Goal: Information Seeking & Learning: Learn about a topic

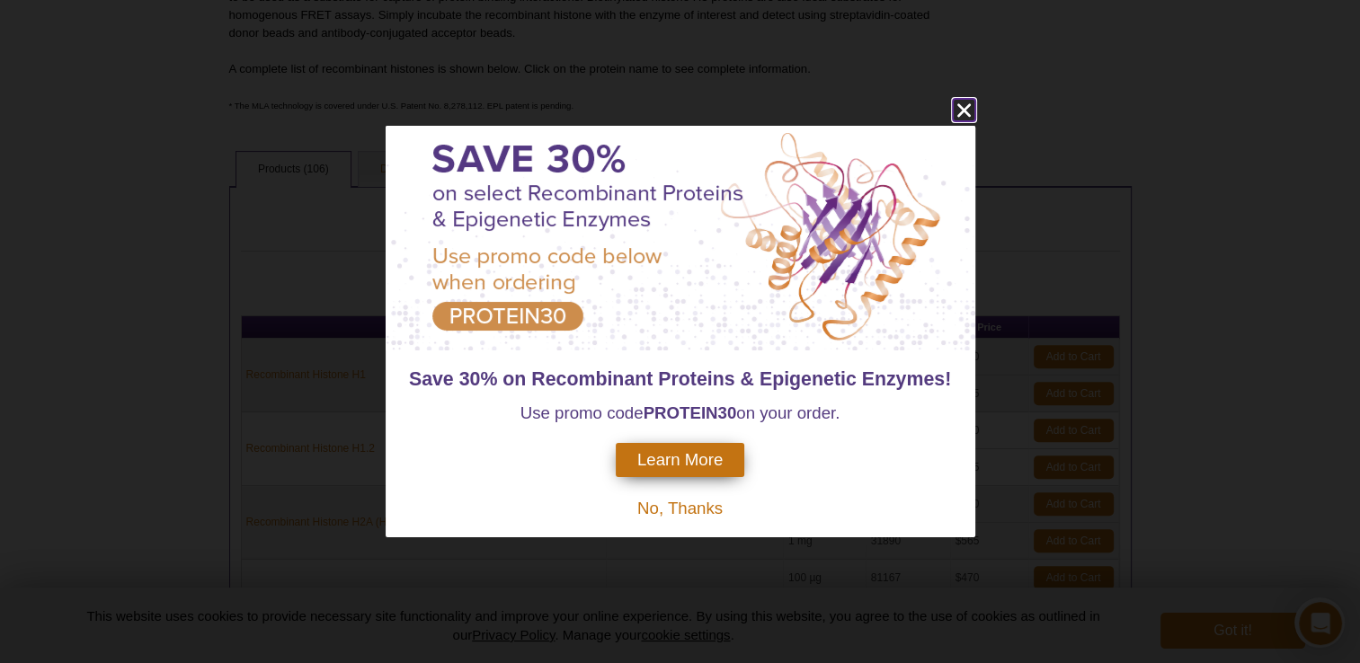
click at [959, 104] on icon "close" at bounding box center [962, 109] width 13 height 13
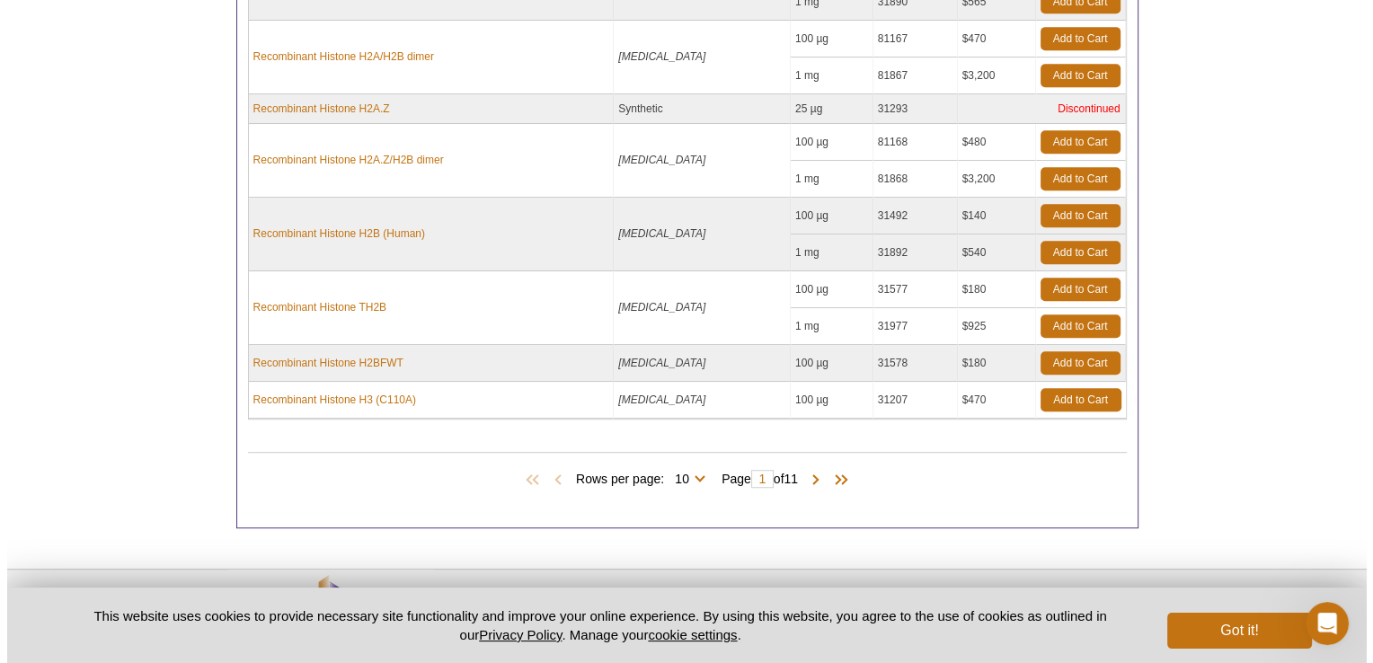
scroll to position [1107, 0]
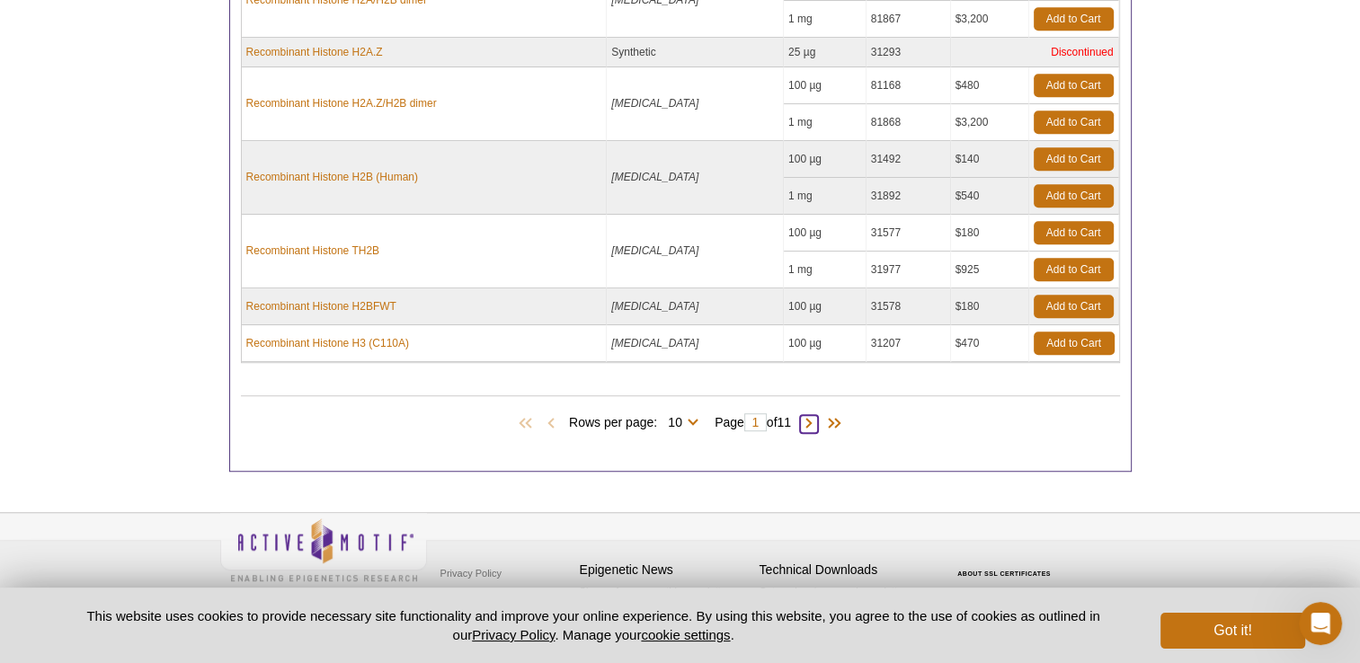
click at [812, 418] on span at bounding box center [809, 424] width 18 height 18
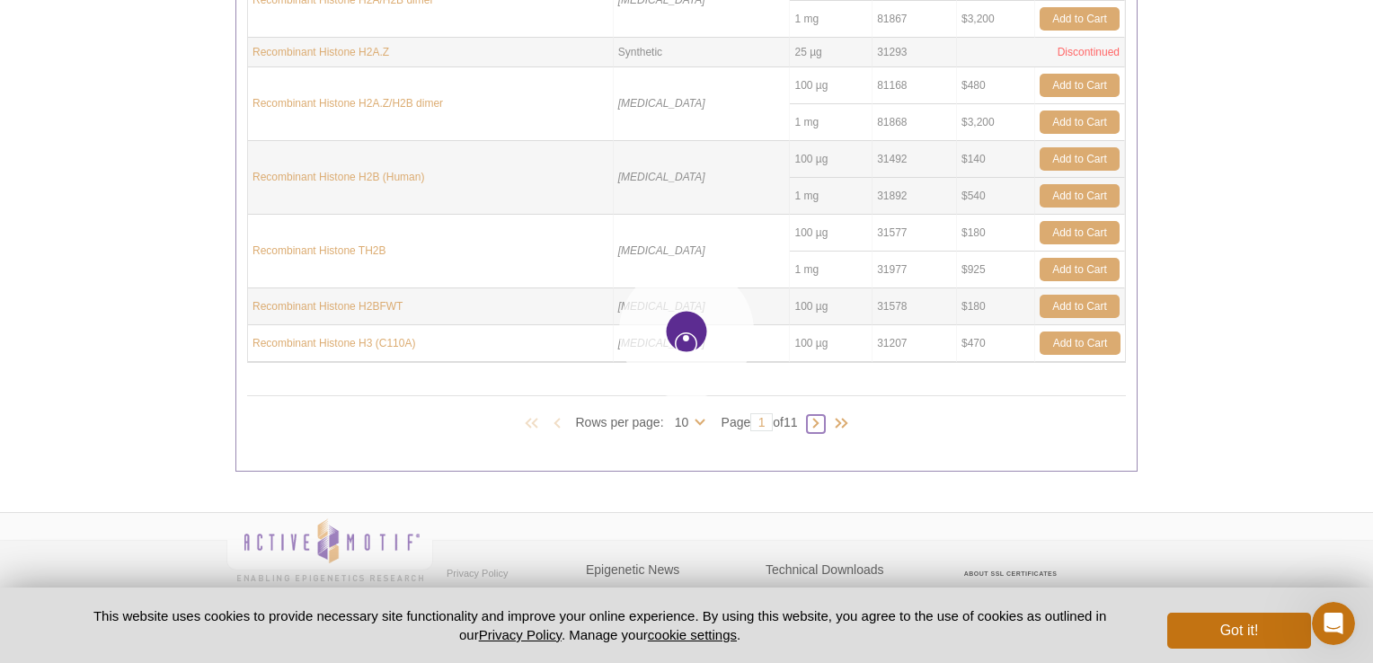
type input "2"
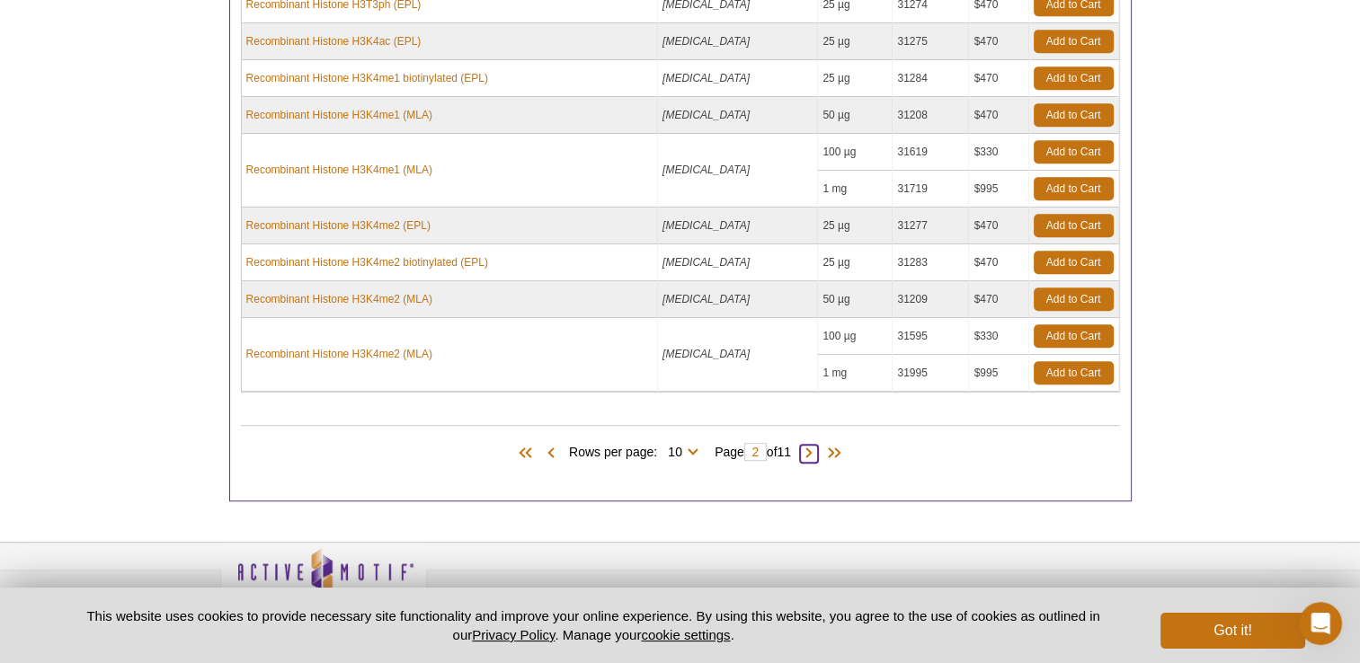
scroll to position [924, 0]
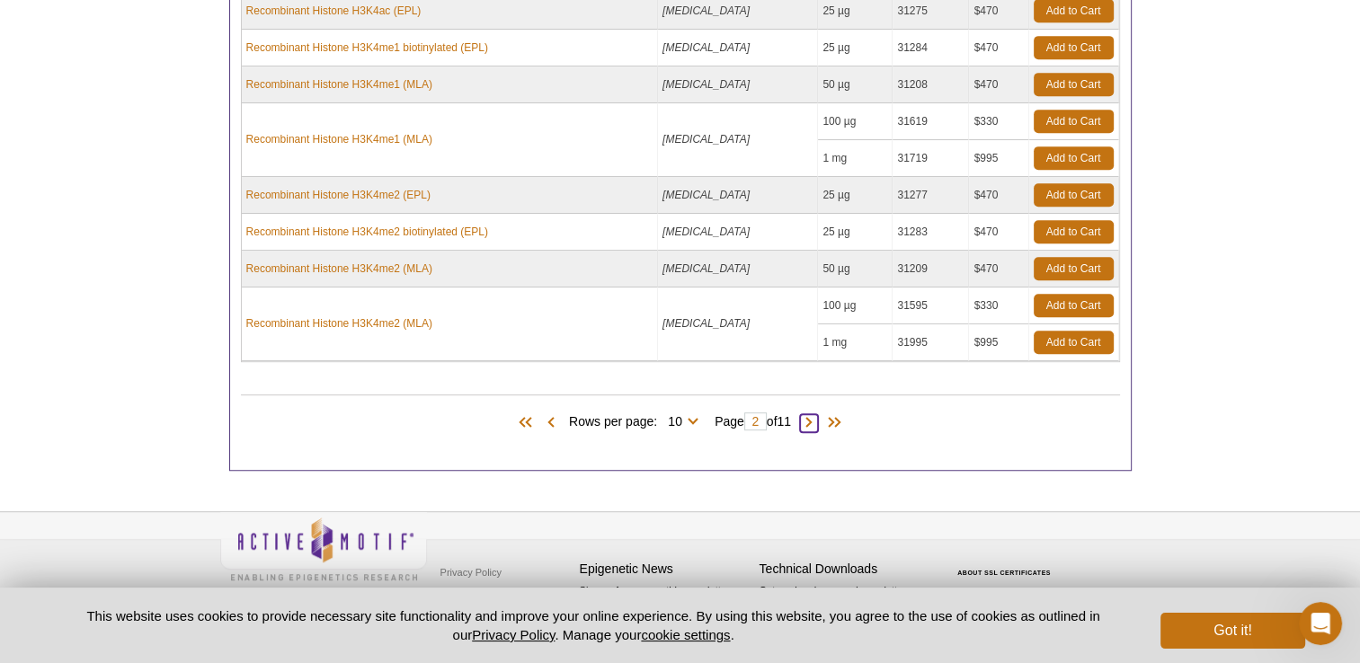
click at [818, 420] on span at bounding box center [809, 423] width 18 height 18
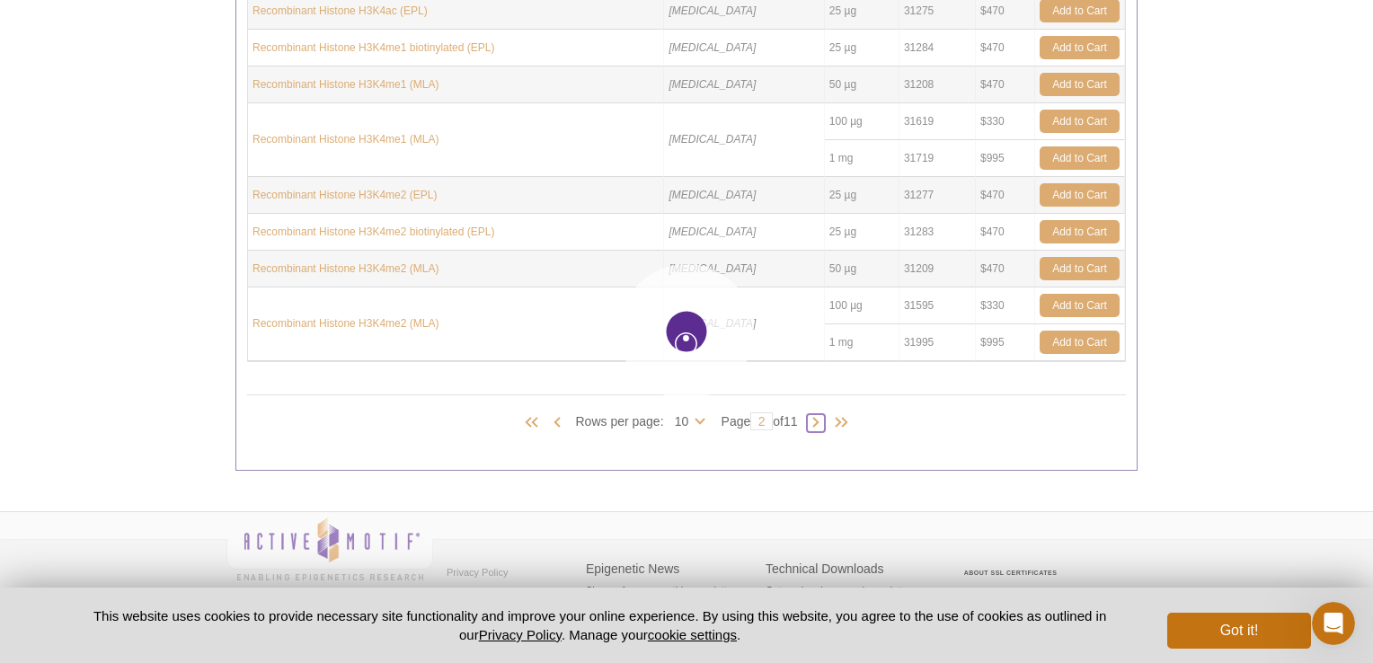
type input "3"
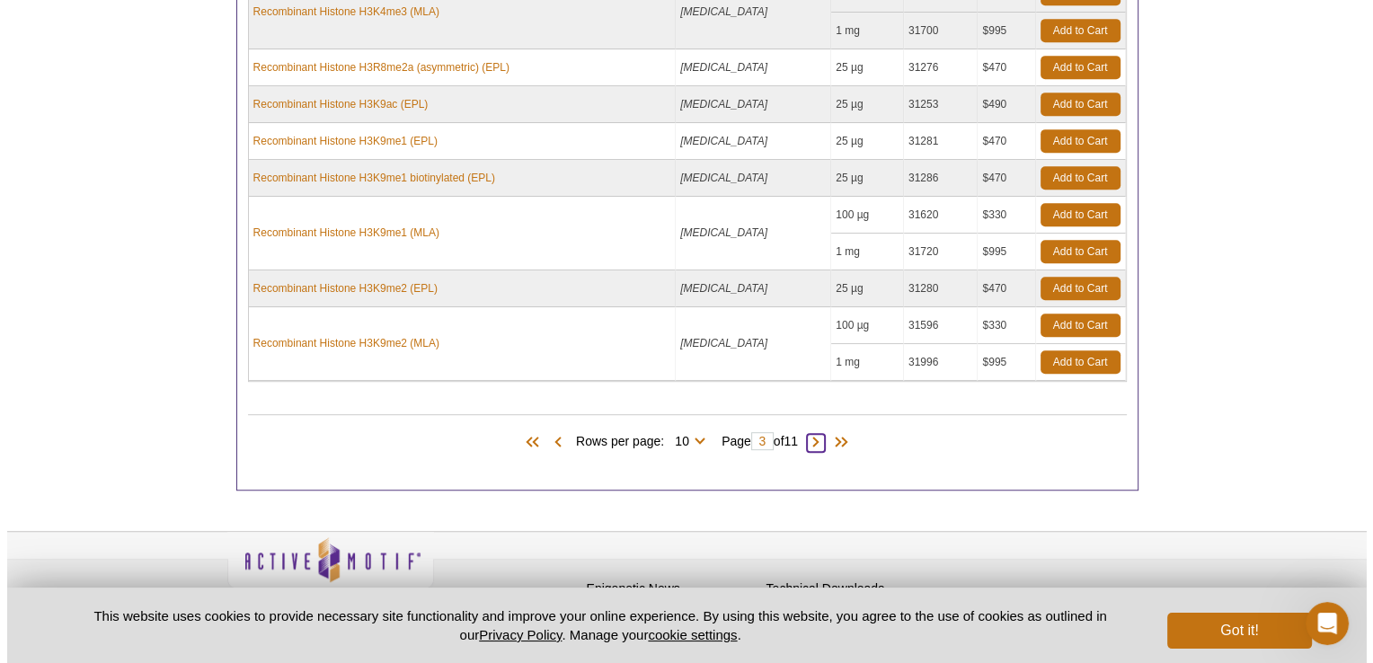
scroll to position [968, 0]
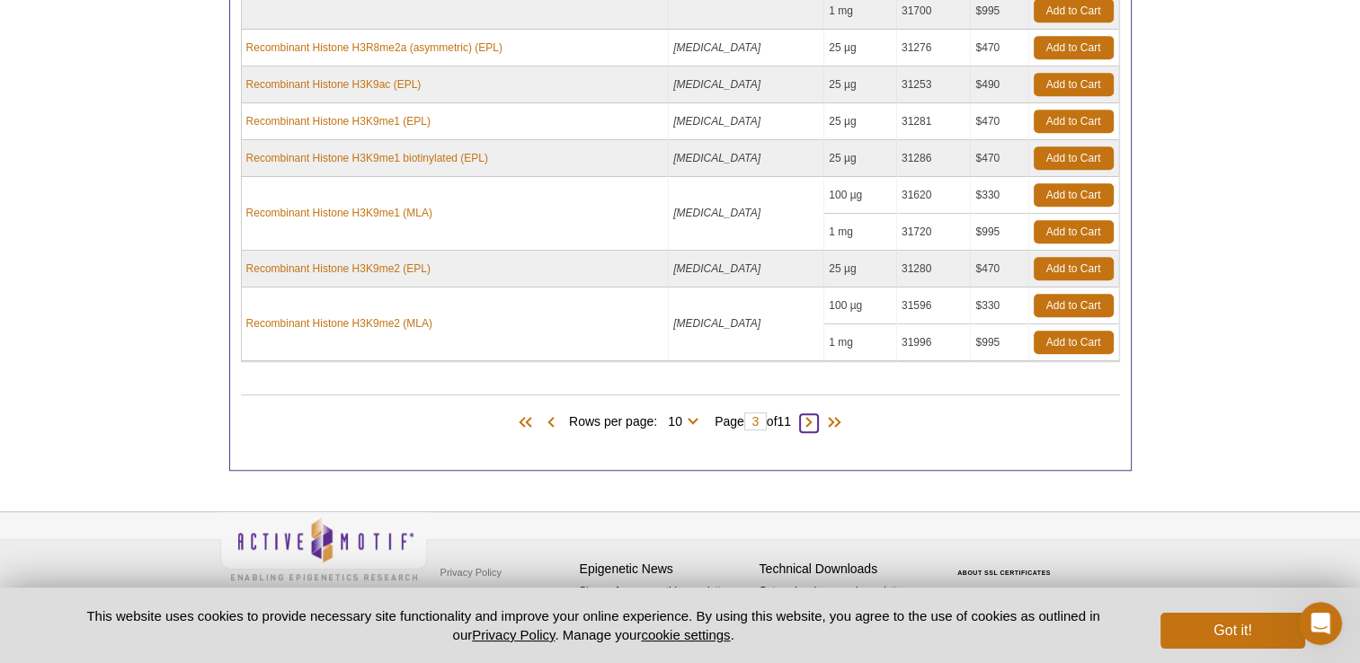
click at [814, 419] on span at bounding box center [809, 423] width 18 height 18
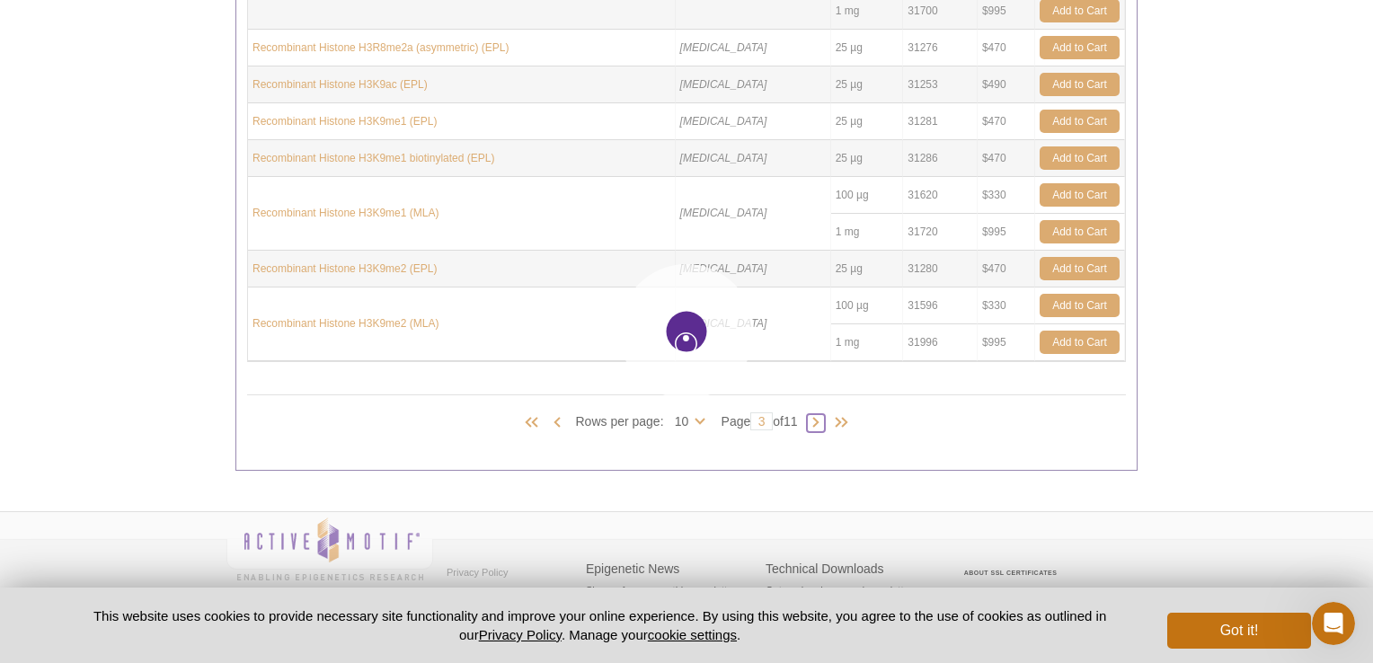
type input "4"
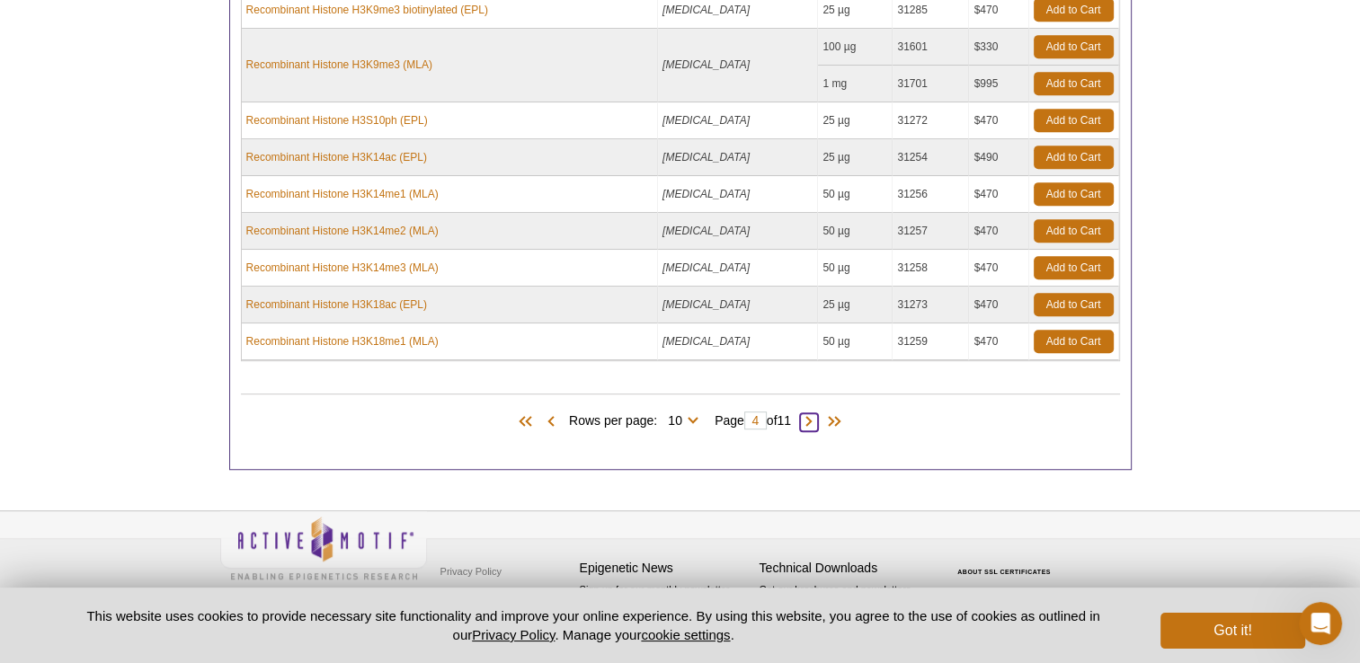
click at [818, 419] on span at bounding box center [809, 422] width 18 height 18
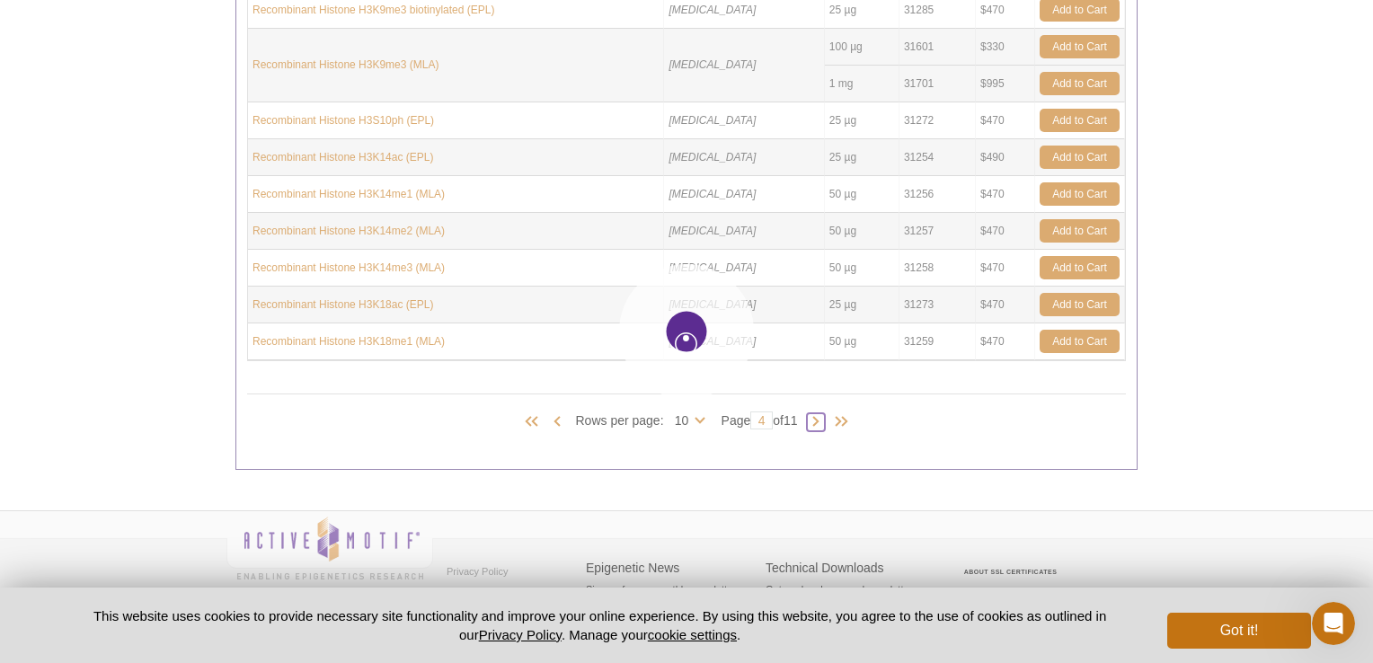
type input "5"
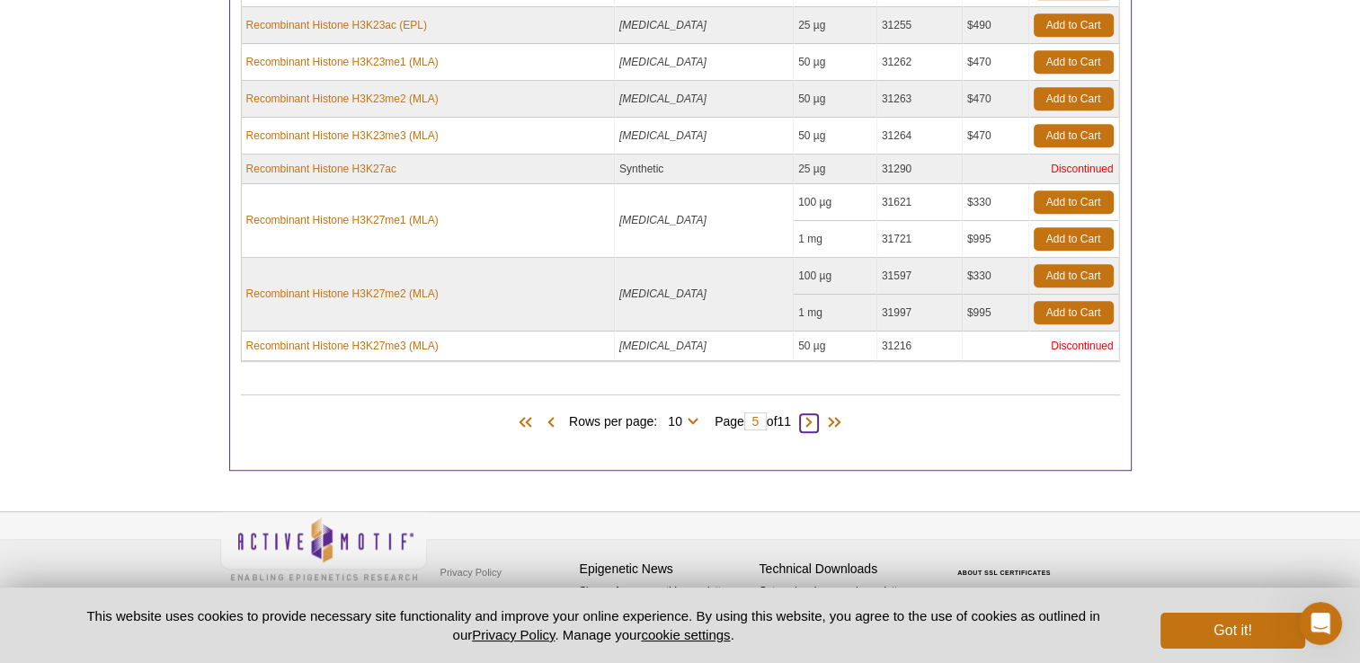
click at [818, 419] on span at bounding box center [809, 423] width 18 height 18
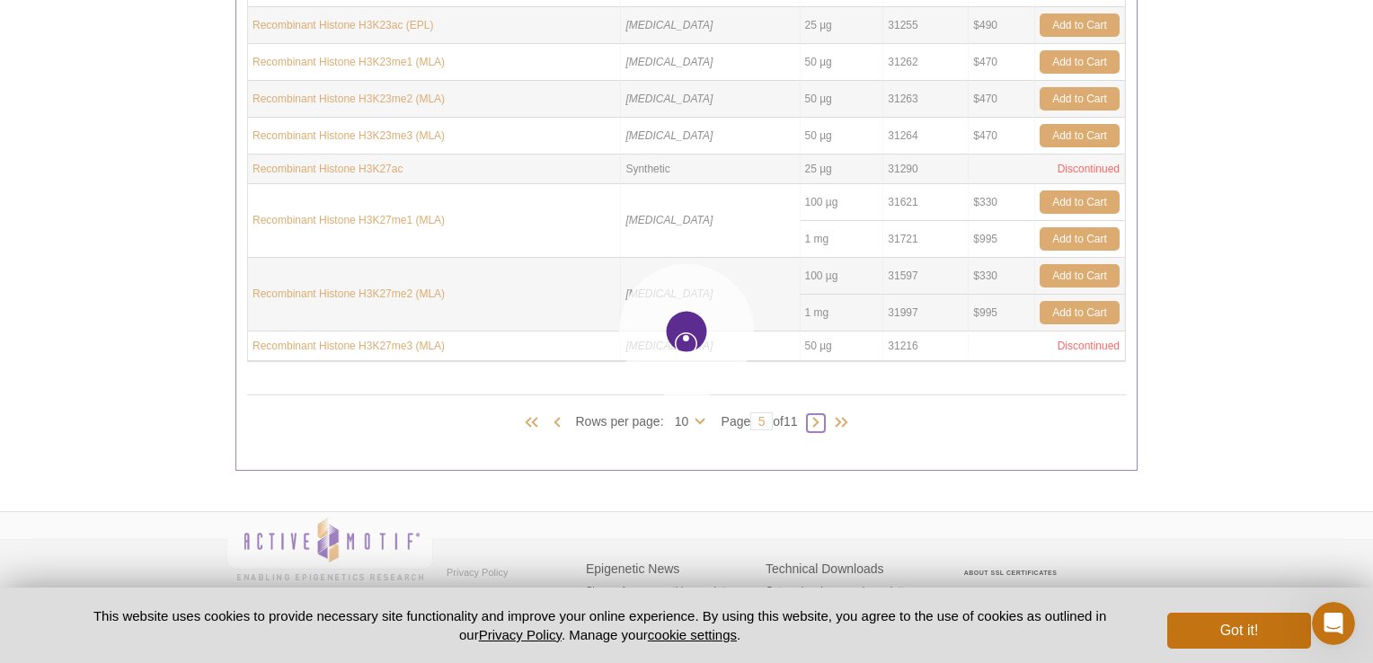
type input "6"
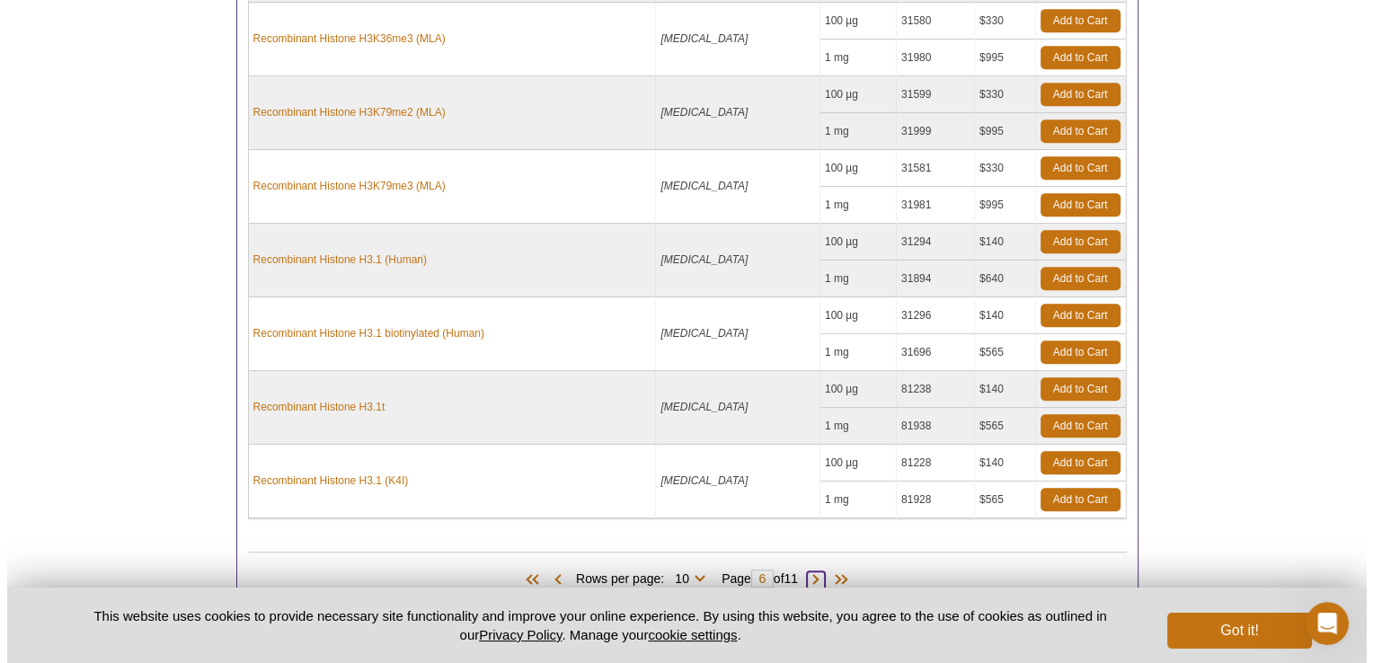
scroll to position [1225, 0]
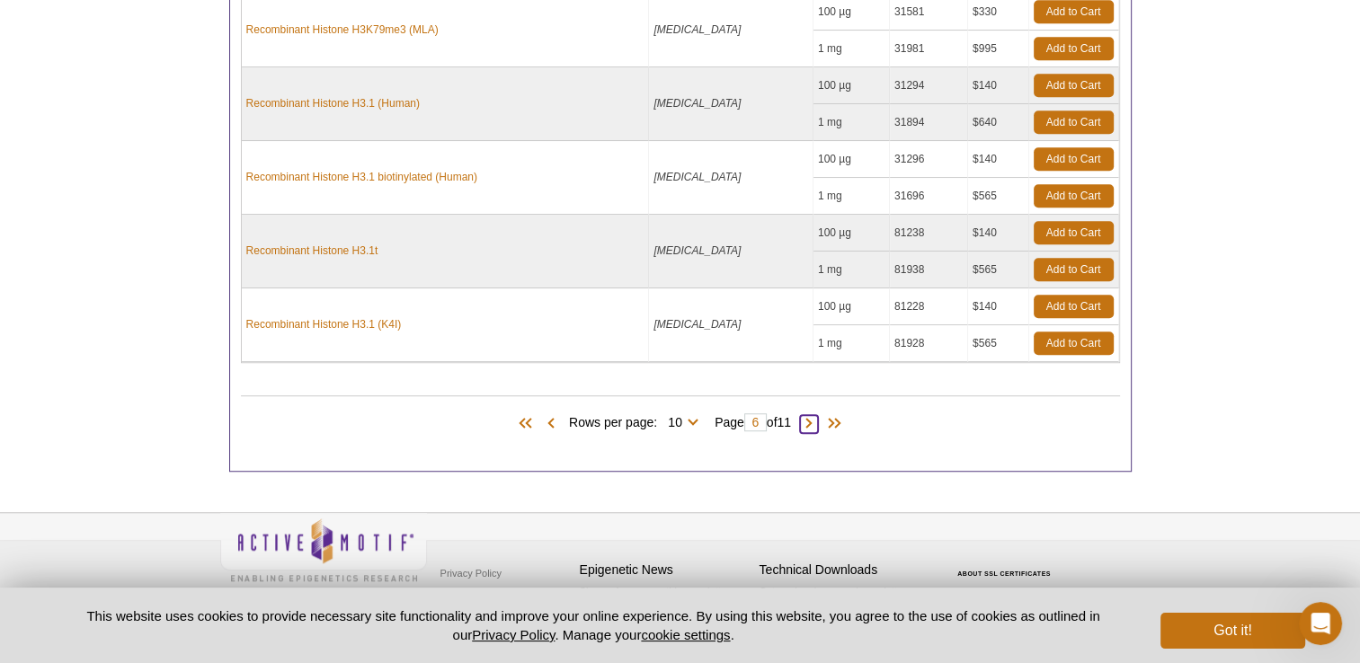
click at [818, 420] on span at bounding box center [809, 424] width 18 height 18
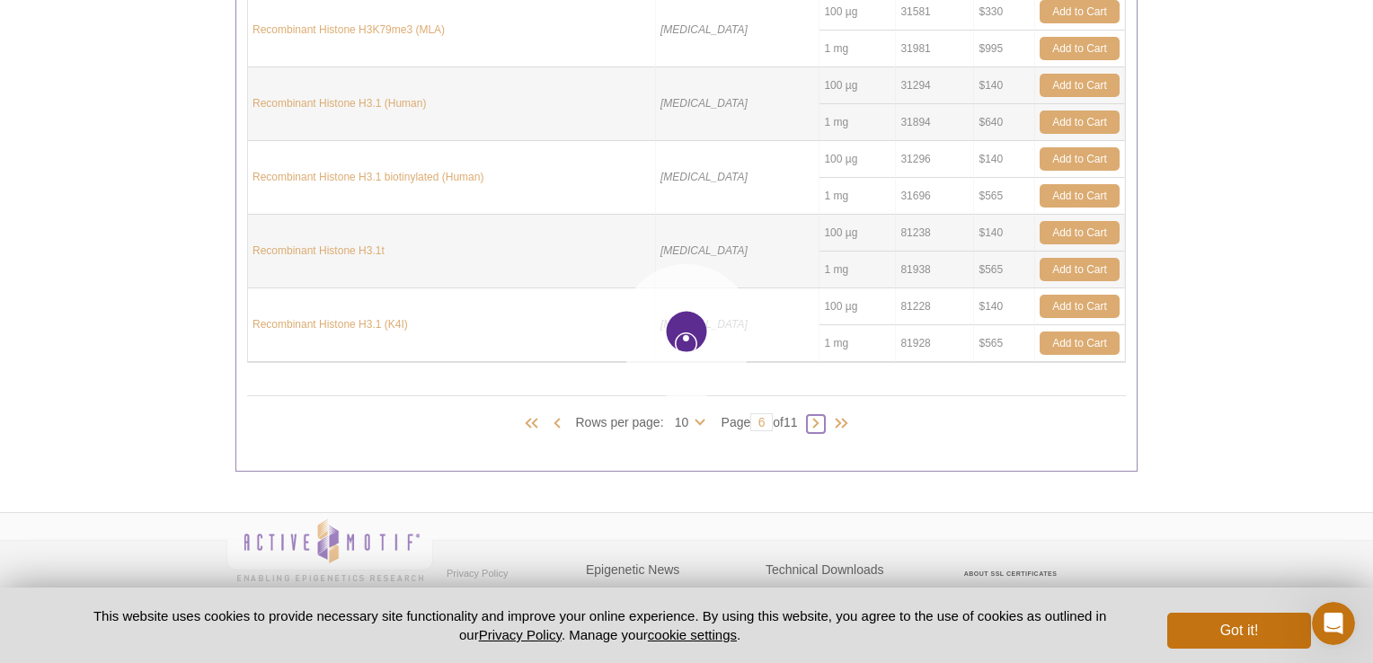
type input "7"
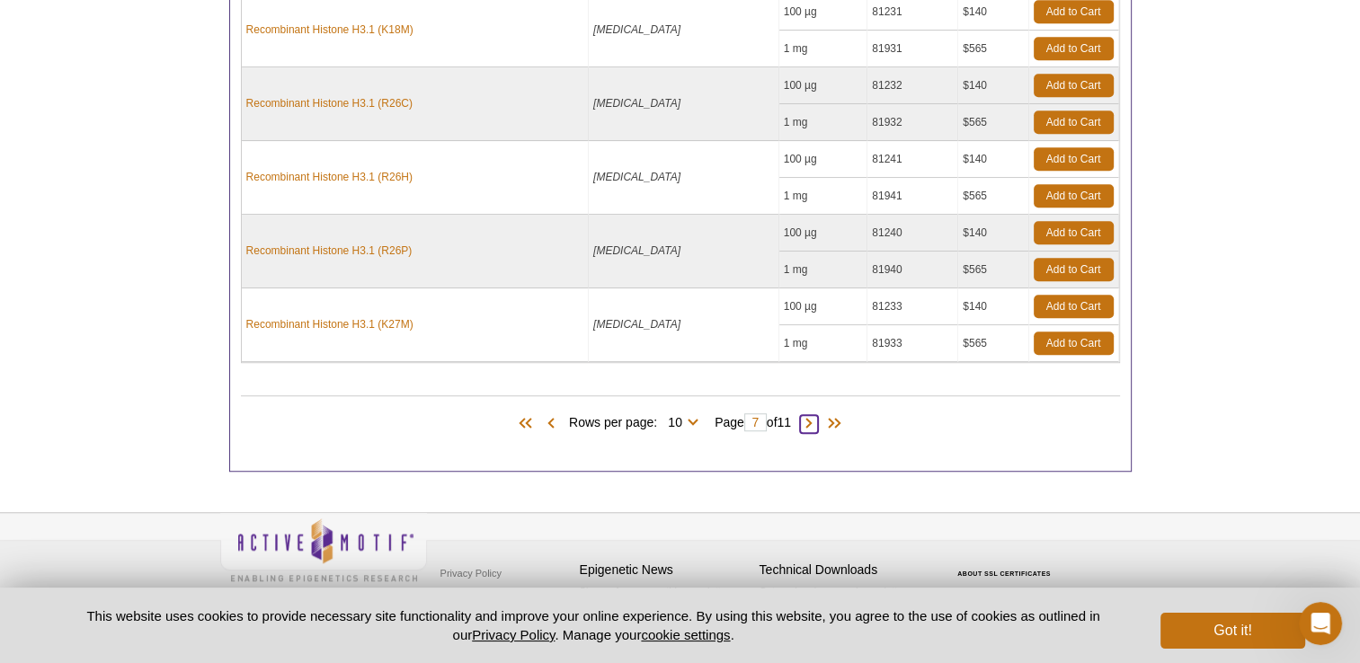
click at [818, 420] on span at bounding box center [809, 424] width 18 height 18
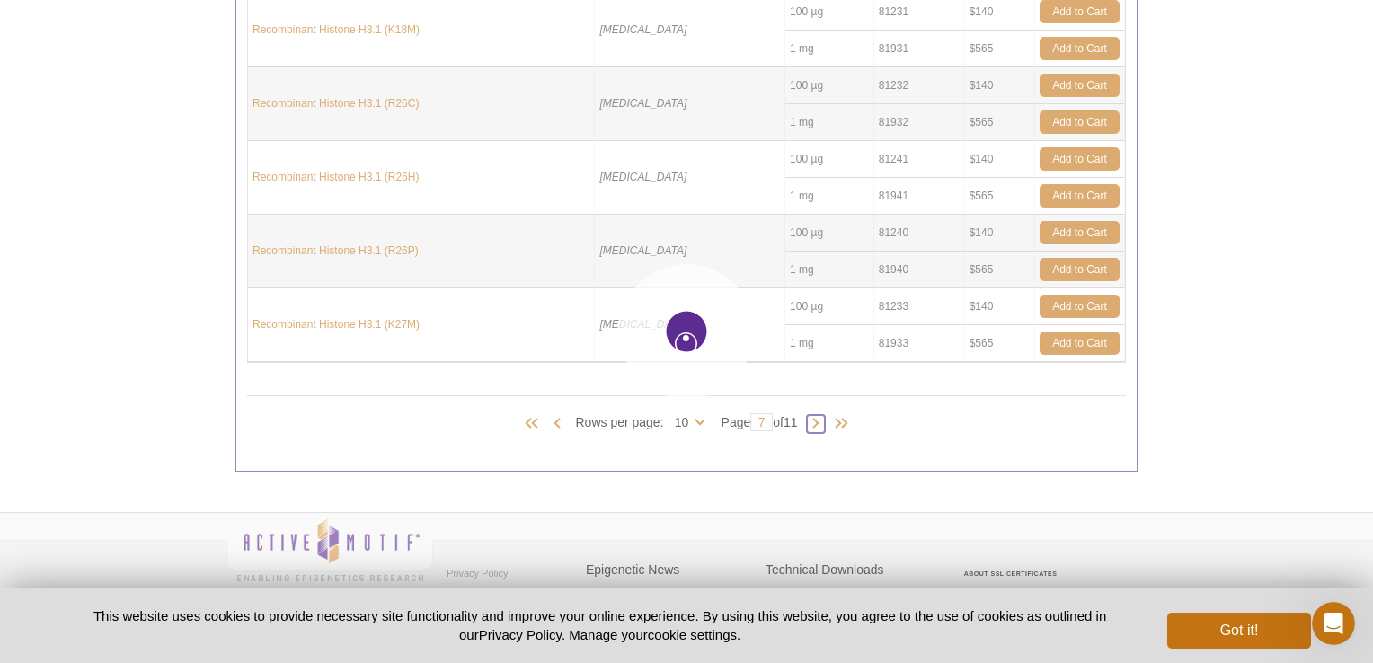
type input "8"
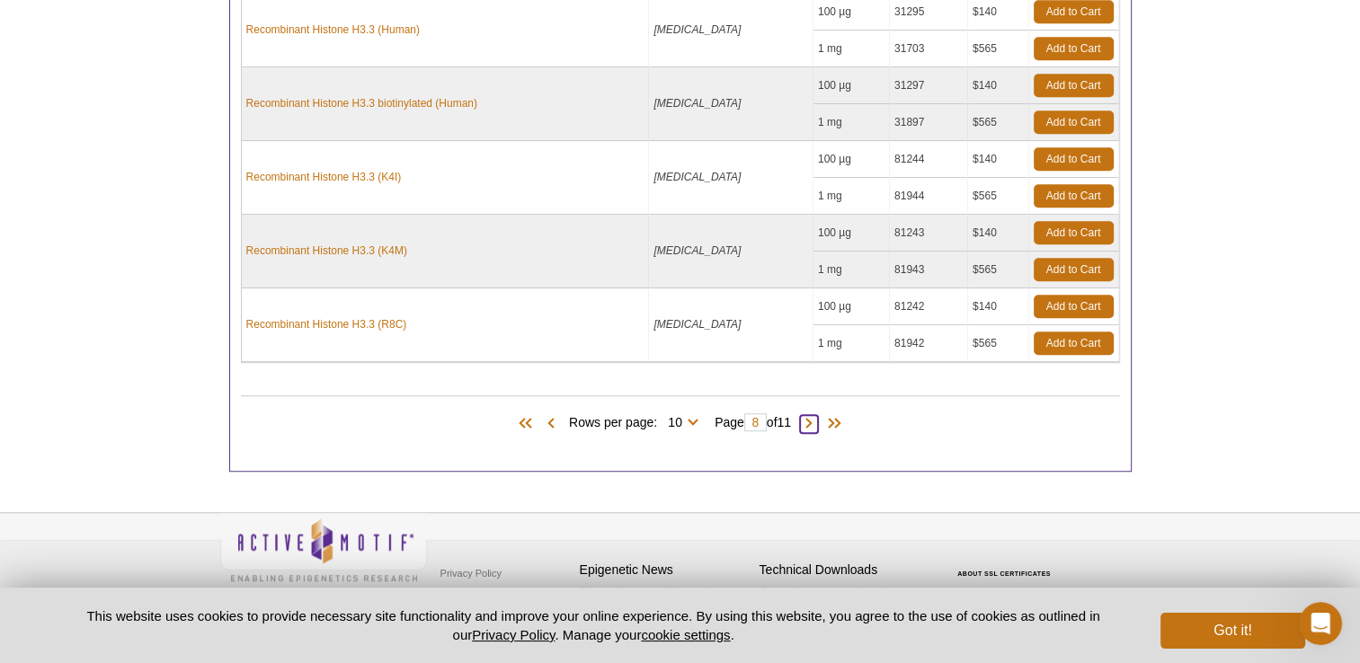
click at [818, 420] on span at bounding box center [809, 424] width 18 height 18
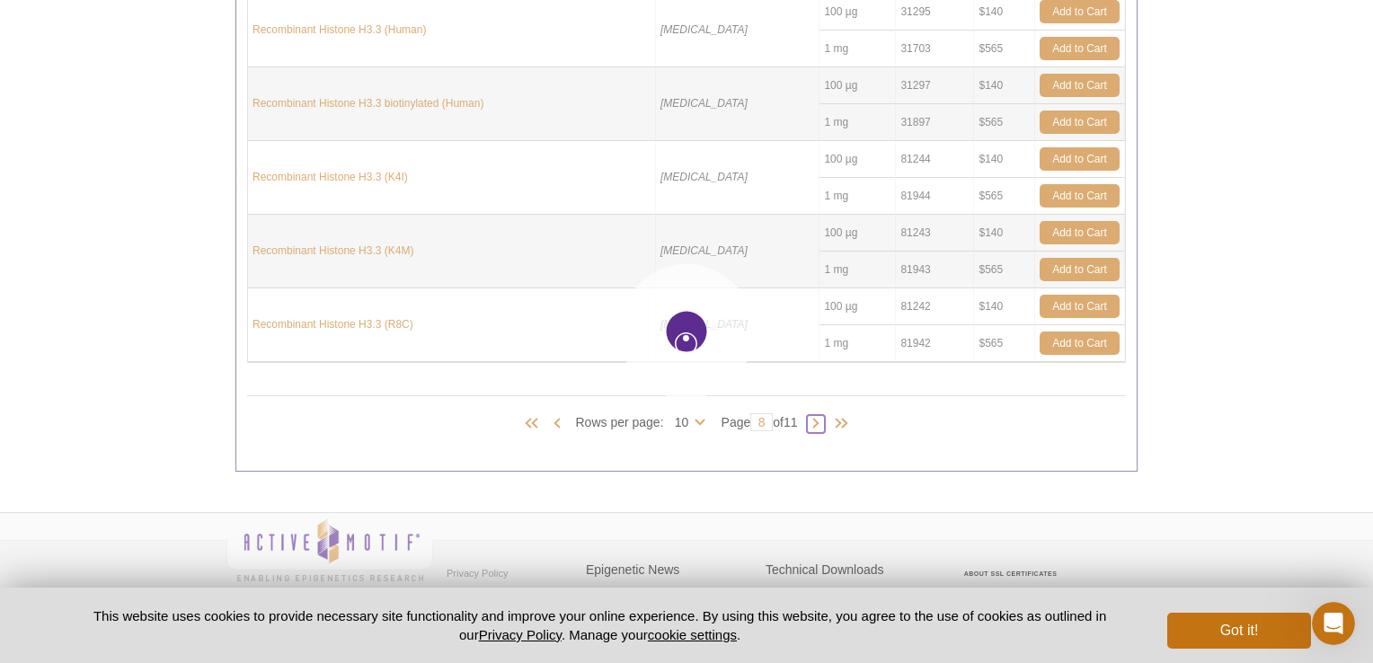
type input "9"
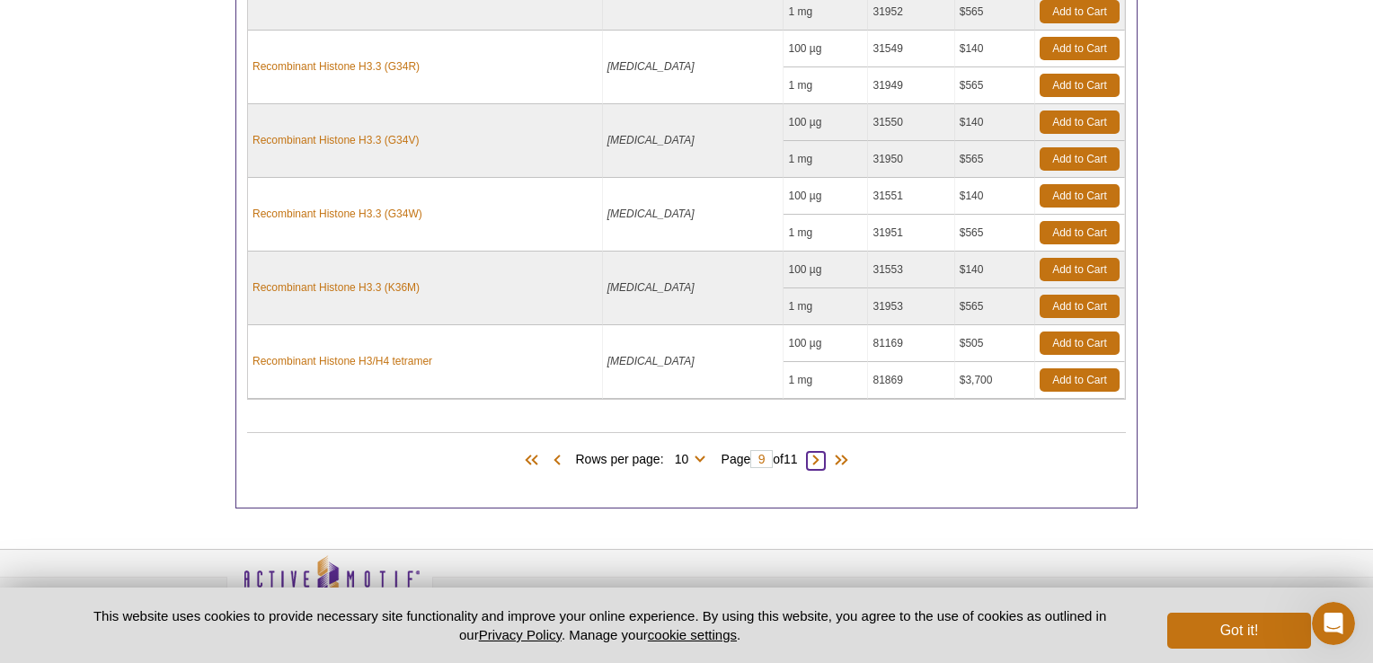
scroll to position [1225, 0]
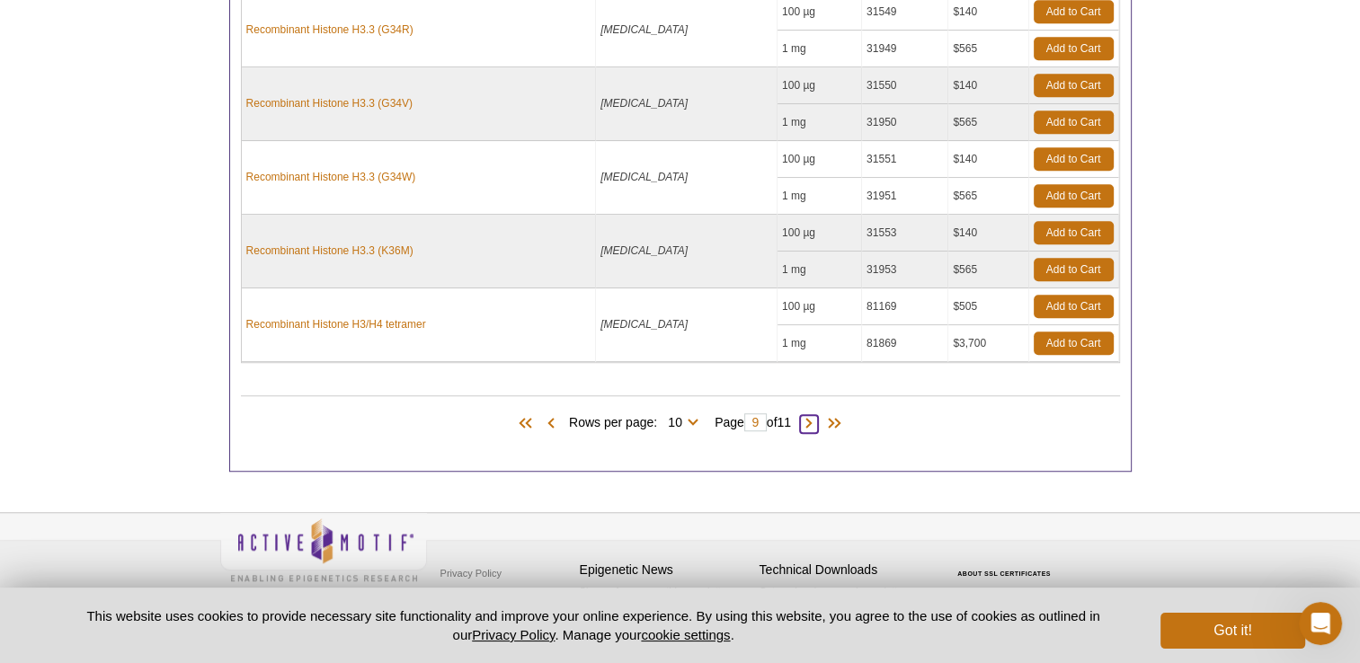
click at [818, 420] on span at bounding box center [809, 424] width 18 height 18
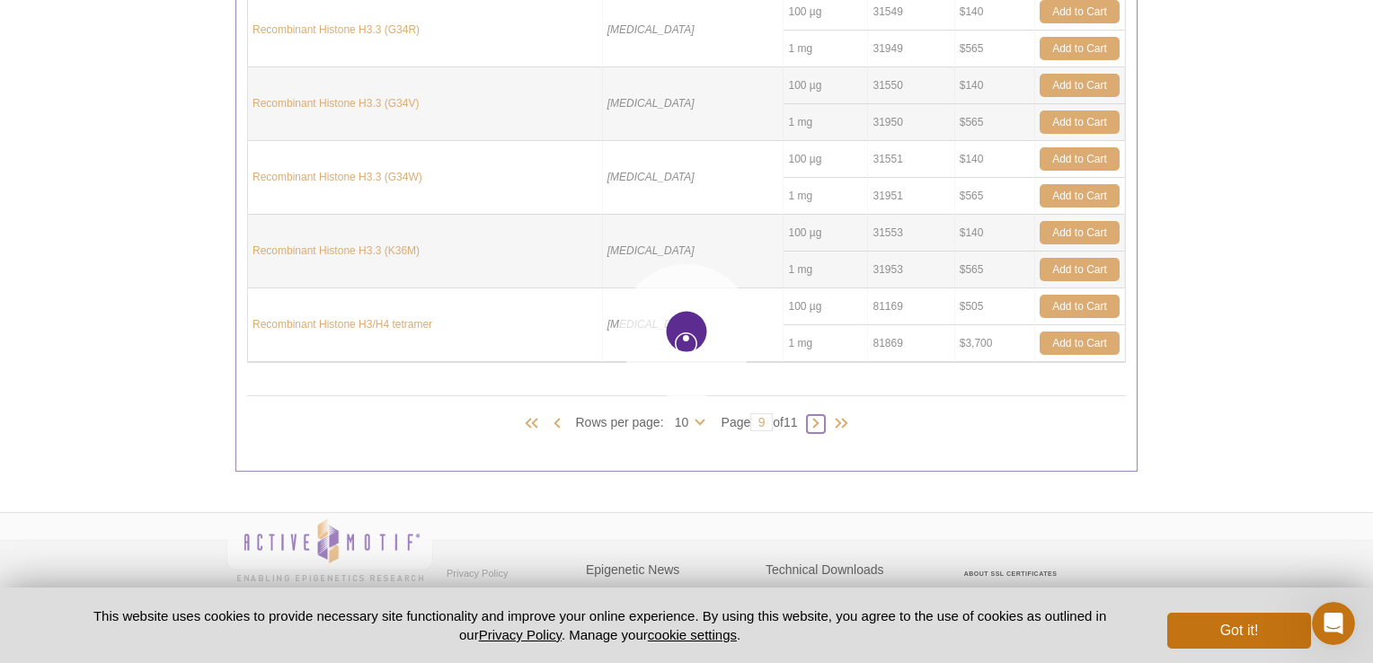
type input "10"
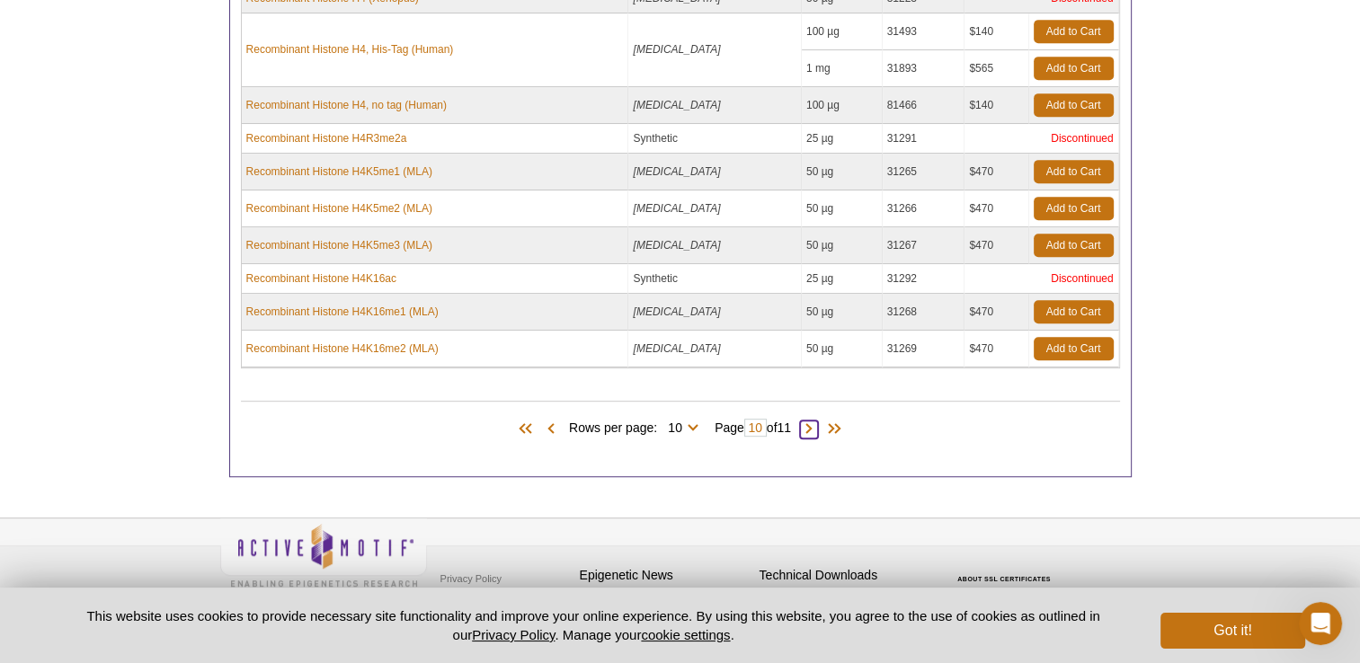
scroll to position [873, 0]
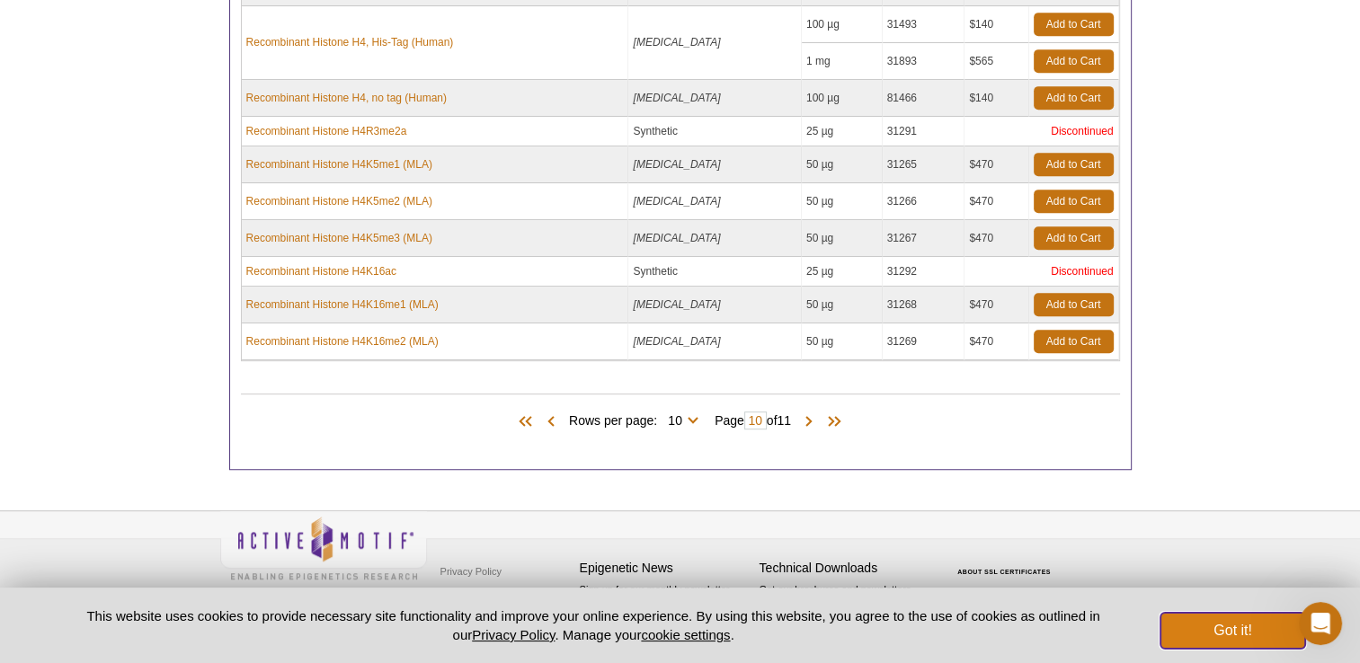
click at [1280, 636] on button "Got it!" at bounding box center [1232, 631] width 144 height 36
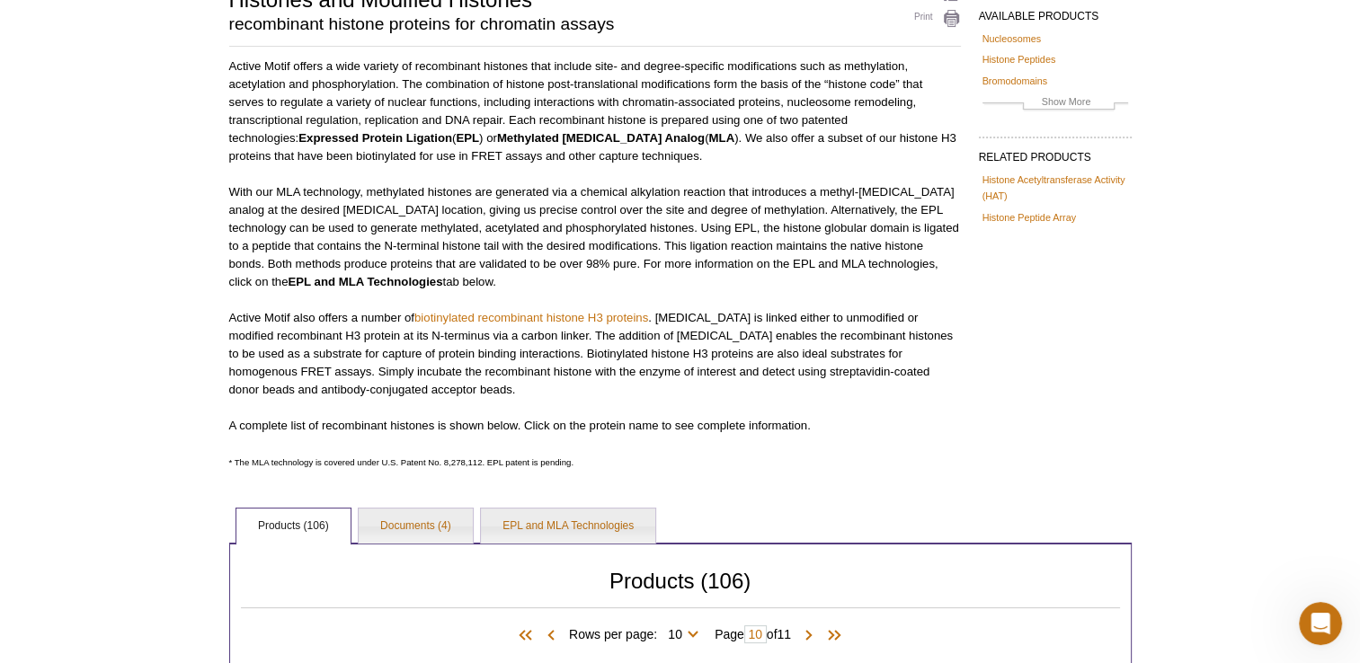
scroll to position [0, 0]
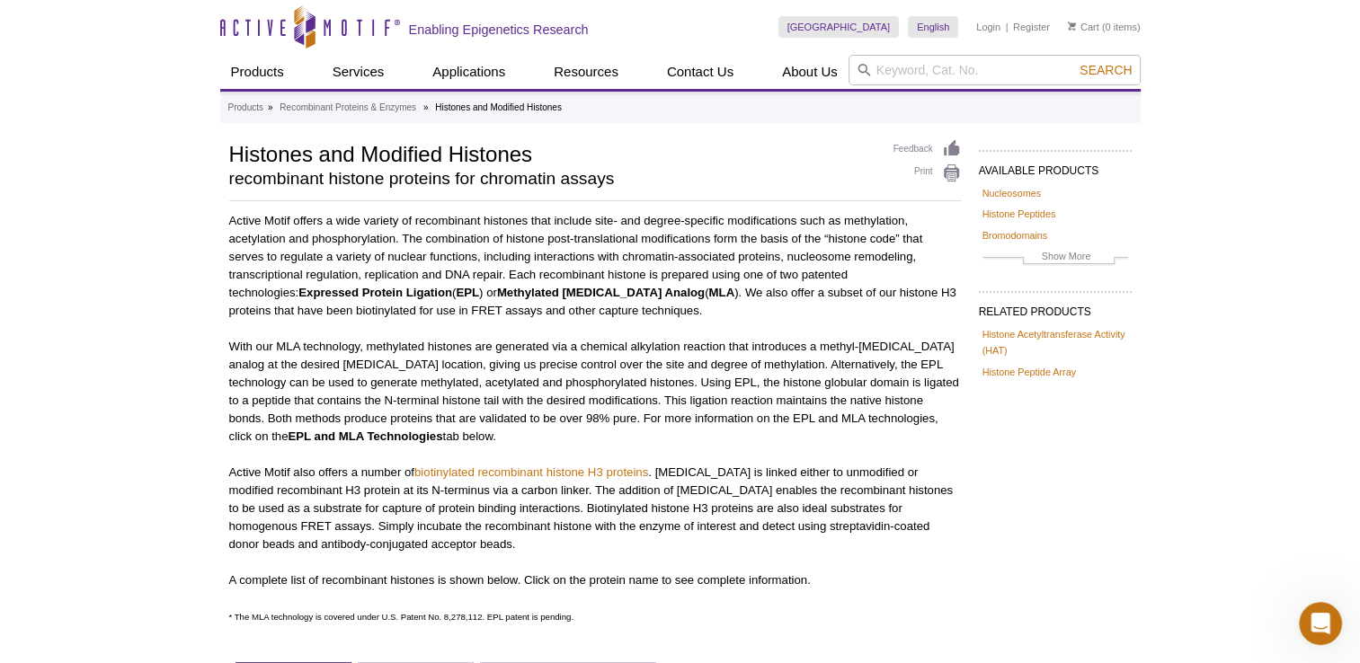
drag, startPoint x: 947, startPoint y: 173, endPoint x: 122, endPoint y: 570, distance: 915.1
click at [947, 173] on link "Print" at bounding box center [926, 174] width 67 height 20
